Goal: Check status: Check status

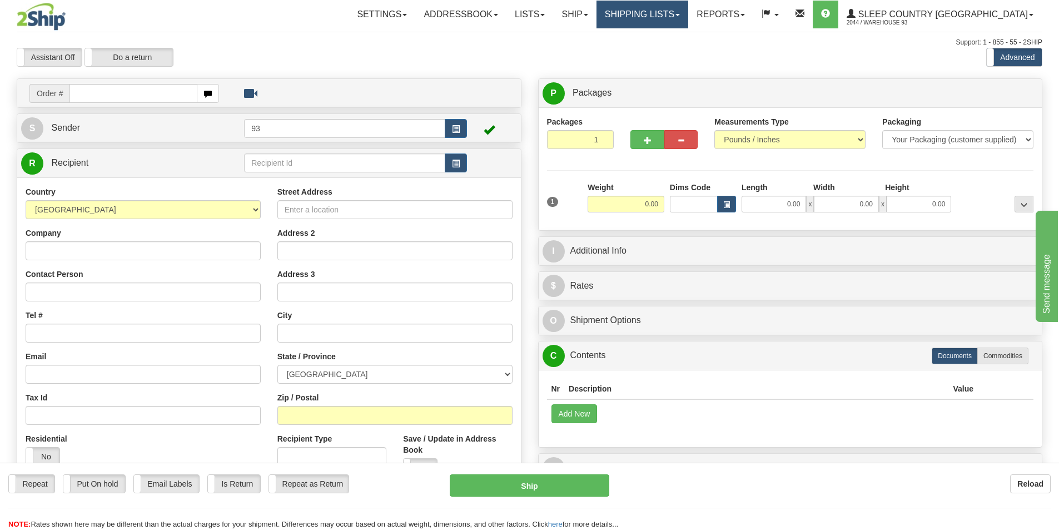
click at [688, 16] on link "Shipping lists" at bounding box center [642, 15] width 92 height 28
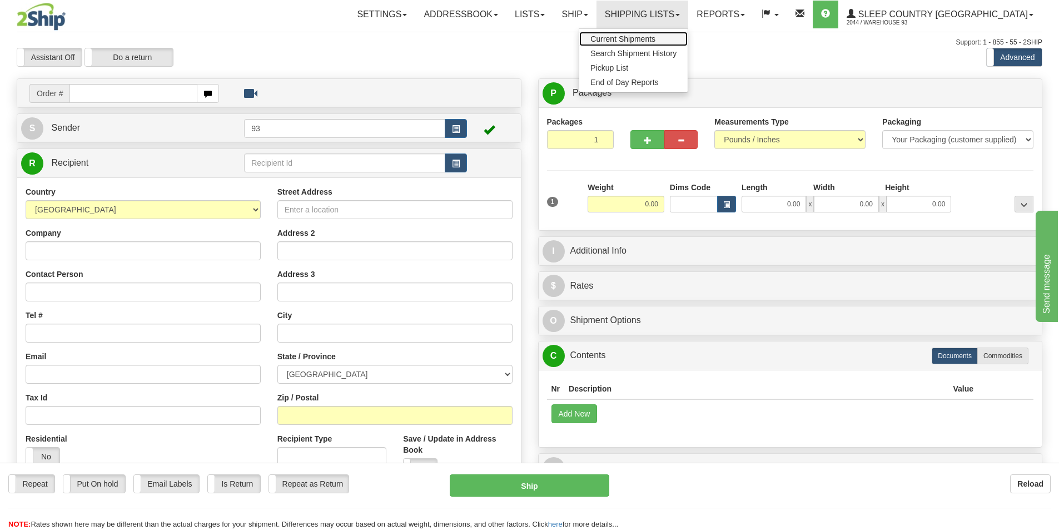
click at [655, 41] on span "Current Shipments" at bounding box center [622, 38] width 65 height 9
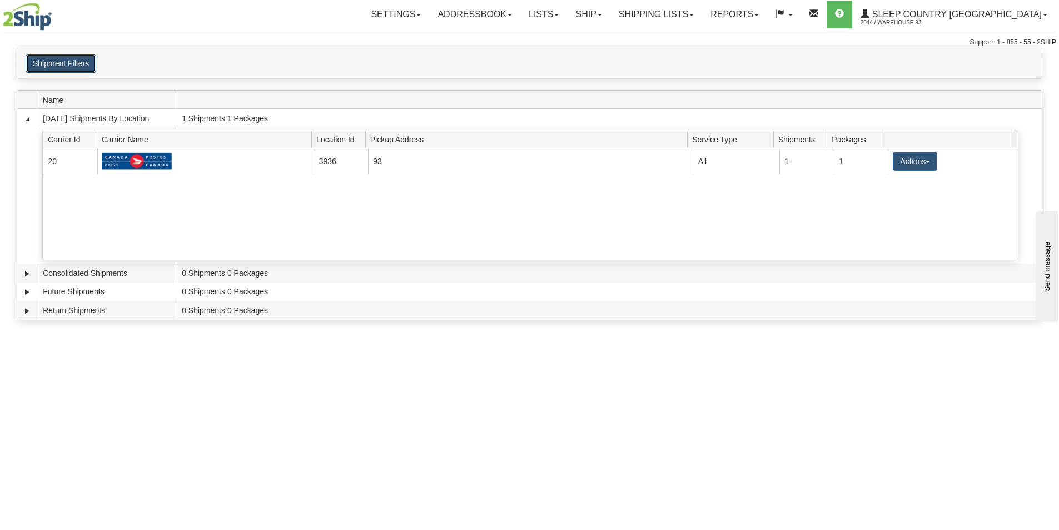
click at [36, 59] on button "Shipment Filters" at bounding box center [61, 63] width 71 height 19
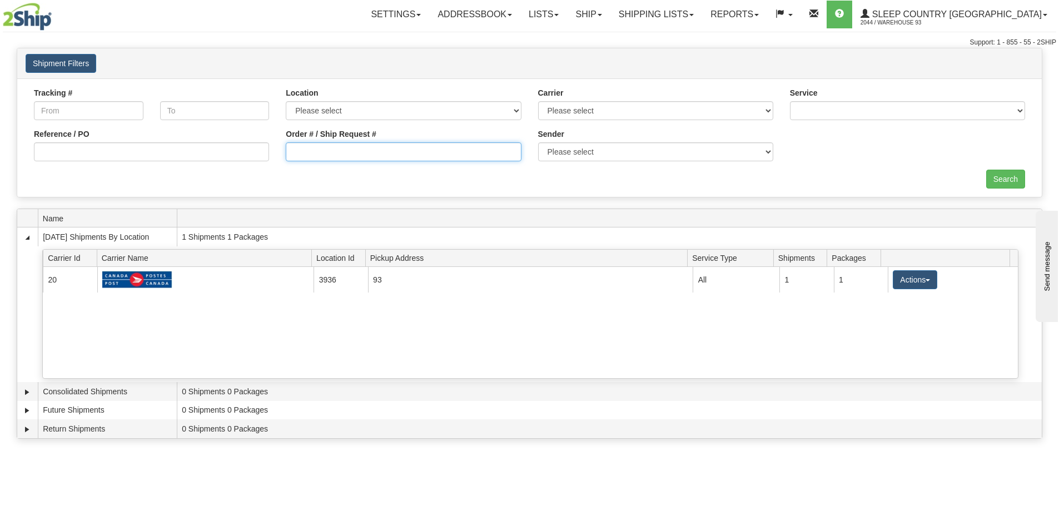
click at [374, 147] on input "Order # / Ship Request #" at bounding box center [403, 151] width 235 height 19
type input "9000i082865"
click at [1001, 182] on input "Search" at bounding box center [1005, 179] width 39 height 19
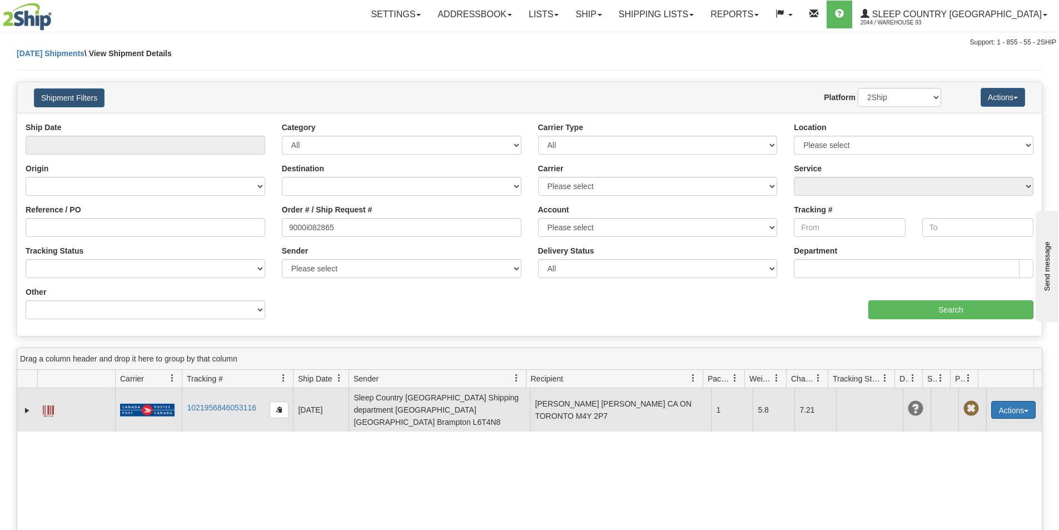
click at [1016, 401] on button "Actions" at bounding box center [1013, 410] width 44 height 18
click at [961, 426] on link "Edit" at bounding box center [990, 430] width 89 height 14
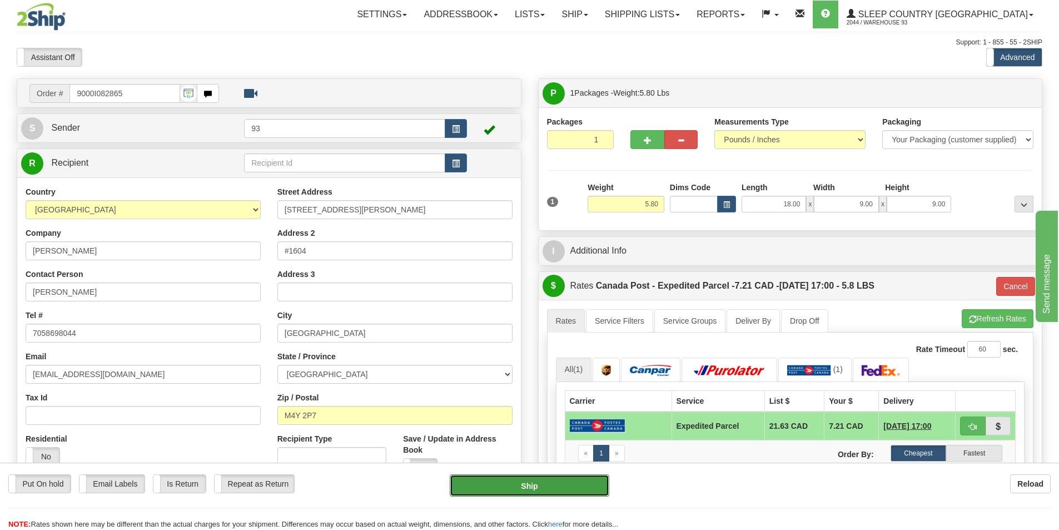
click at [565, 489] on button "Ship" at bounding box center [530, 485] width 160 height 22
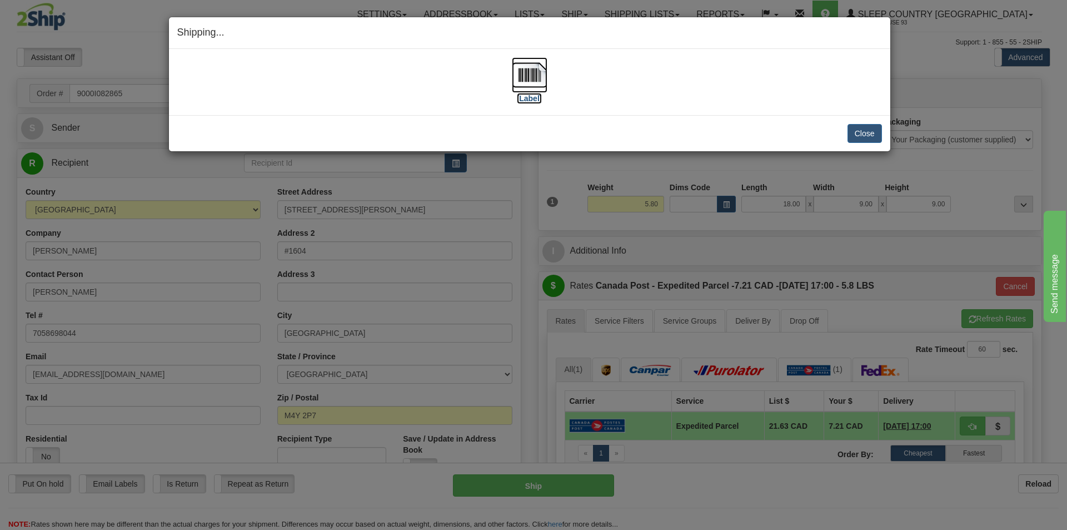
click at [526, 75] on img at bounding box center [530, 75] width 36 height 36
